Goal: Find specific page/section: Find specific page/section

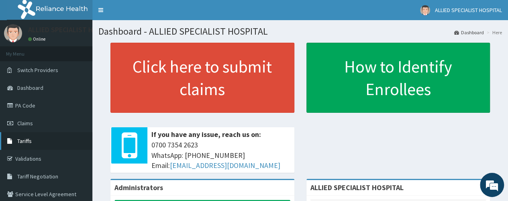
click at [41, 145] on link "Tariffs" at bounding box center [46, 141] width 92 height 18
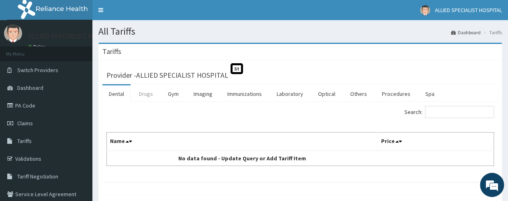
click at [148, 94] on link "Drugs" at bounding box center [146, 93] width 27 height 17
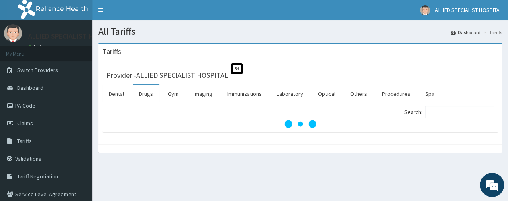
click at [300, 182] on div "All Tariffs Dashboard Tariffs [GEOGRAPHIC_DATA] Provider - ALLIED SPECIALIST HO…" at bounding box center [300, 138] width 416 height 236
click at [140, 90] on link "Drugs" at bounding box center [146, 93] width 27 height 17
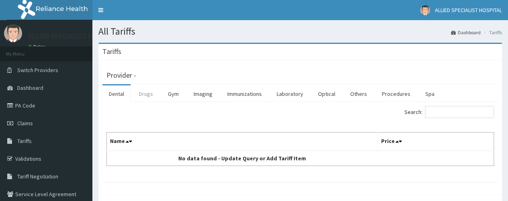
click at [157, 96] on link "Drugs" at bounding box center [146, 93] width 27 height 17
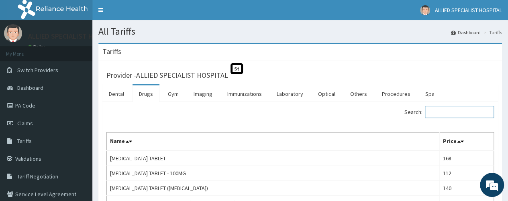
click at [447, 111] on input "Search:" at bounding box center [459, 112] width 69 height 12
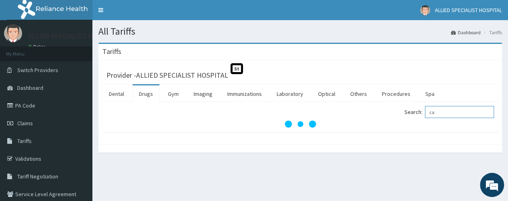
type input "c"
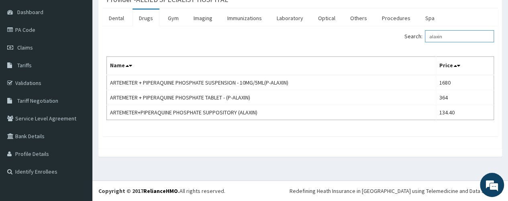
scroll to position [75, 0]
click at [465, 37] on input "alaxin" at bounding box center [459, 37] width 69 height 12
type input "a"
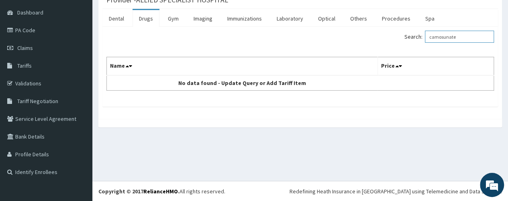
type input "camosunate"
click at [45, 30] on link "PA Code" at bounding box center [46, 30] width 92 height 18
